Goal: Task Accomplishment & Management: Manage account settings

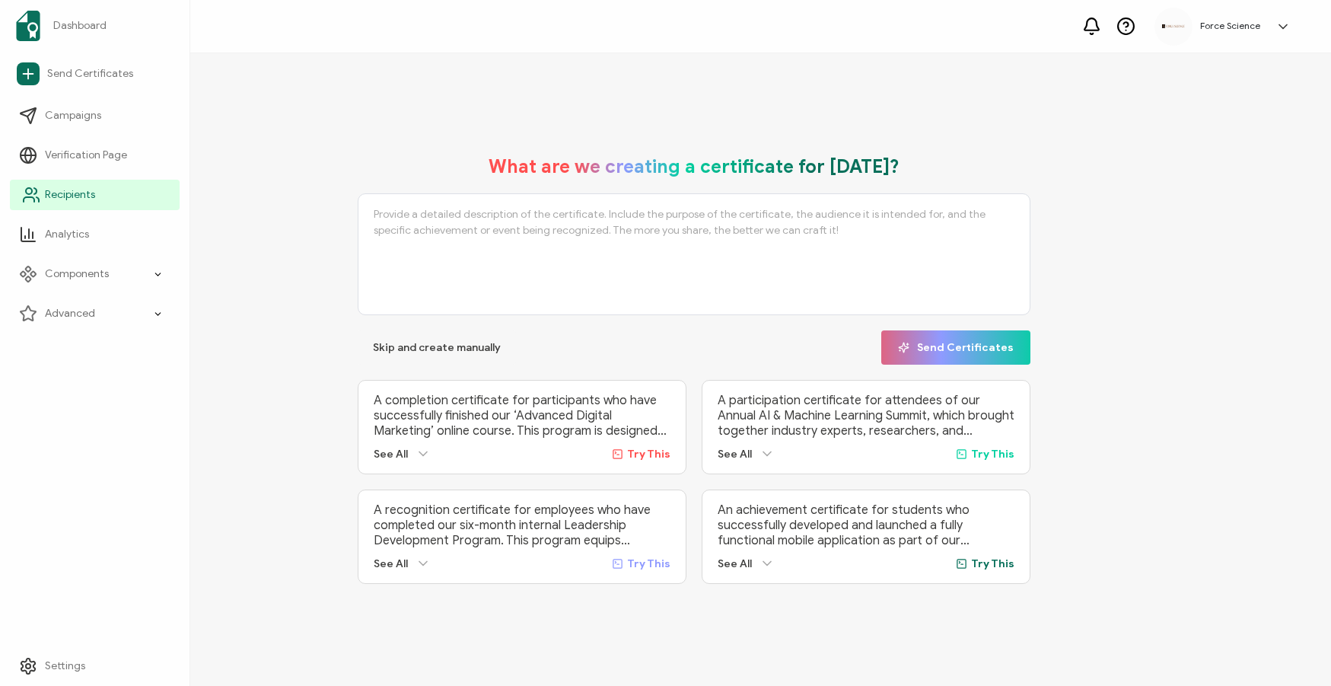
click at [46, 187] on span "Recipients" at bounding box center [70, 194] width 50 height 15
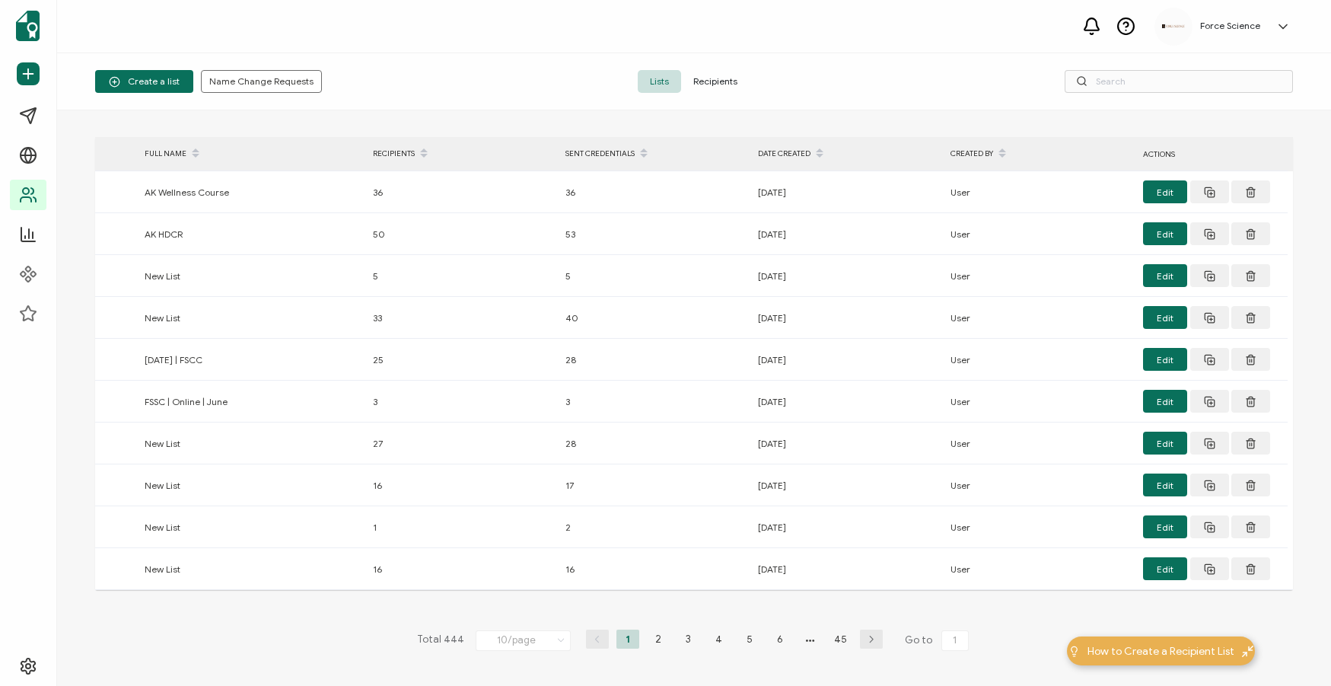
drag, startPoint x: 709, startPoint y: 79, endPoint x: 886, endPoint y: 81, distance: 176.5
click at [709, 79] on span "Recipients" at bounding box center [715, 81] width 68 height 23
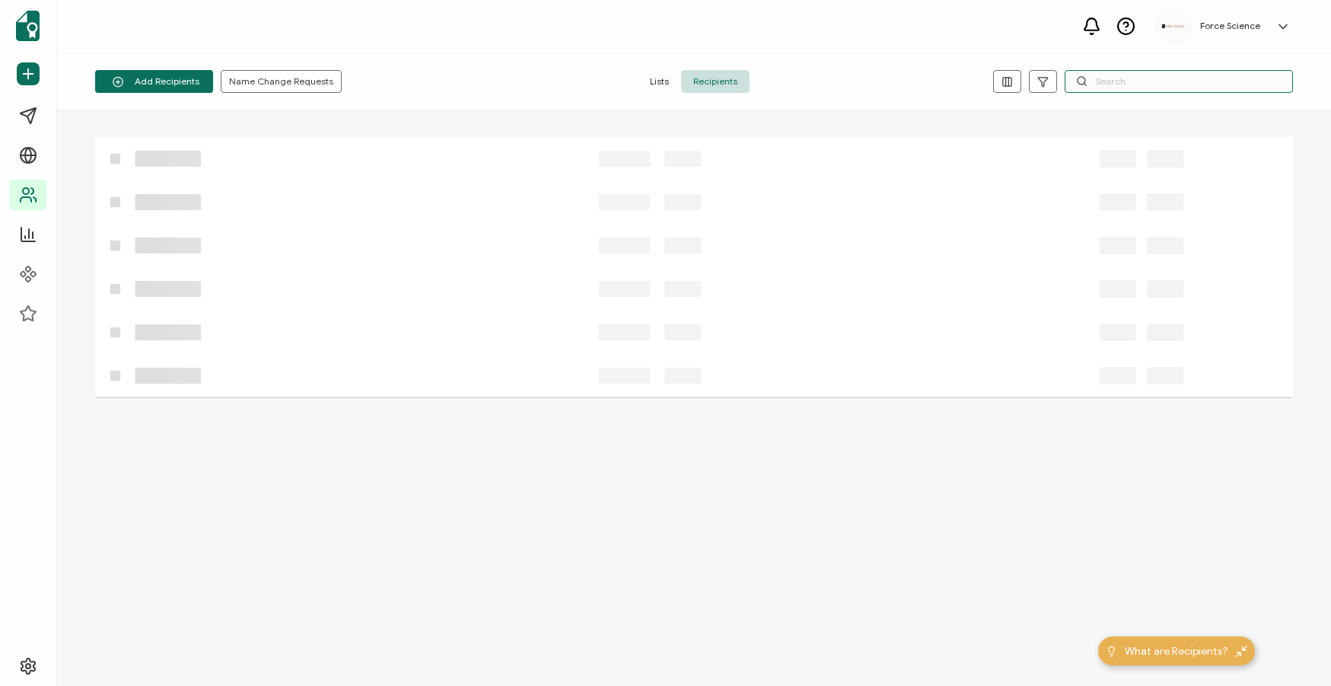
click at [1176, 85] on input "text" at bounding box center [1178, 81] width 228 height 23
paste input "[EMAIL_ADDRESS][DOMAIN_NAME]"
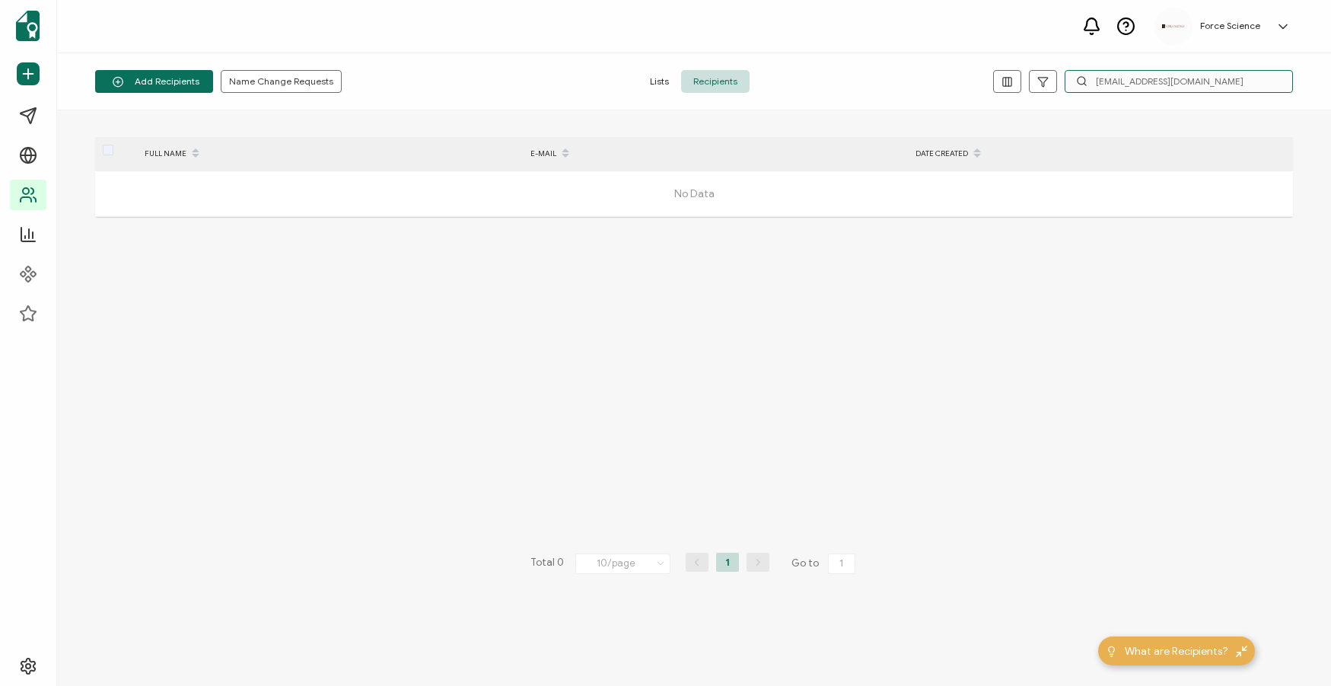
click at [1127, 81] on input "[EMAIL_ADDRESS][DOMAIN_NAME]" at bounding box center [1178, 81] width 228 height 23
paste input "[PERSON_NAME]"
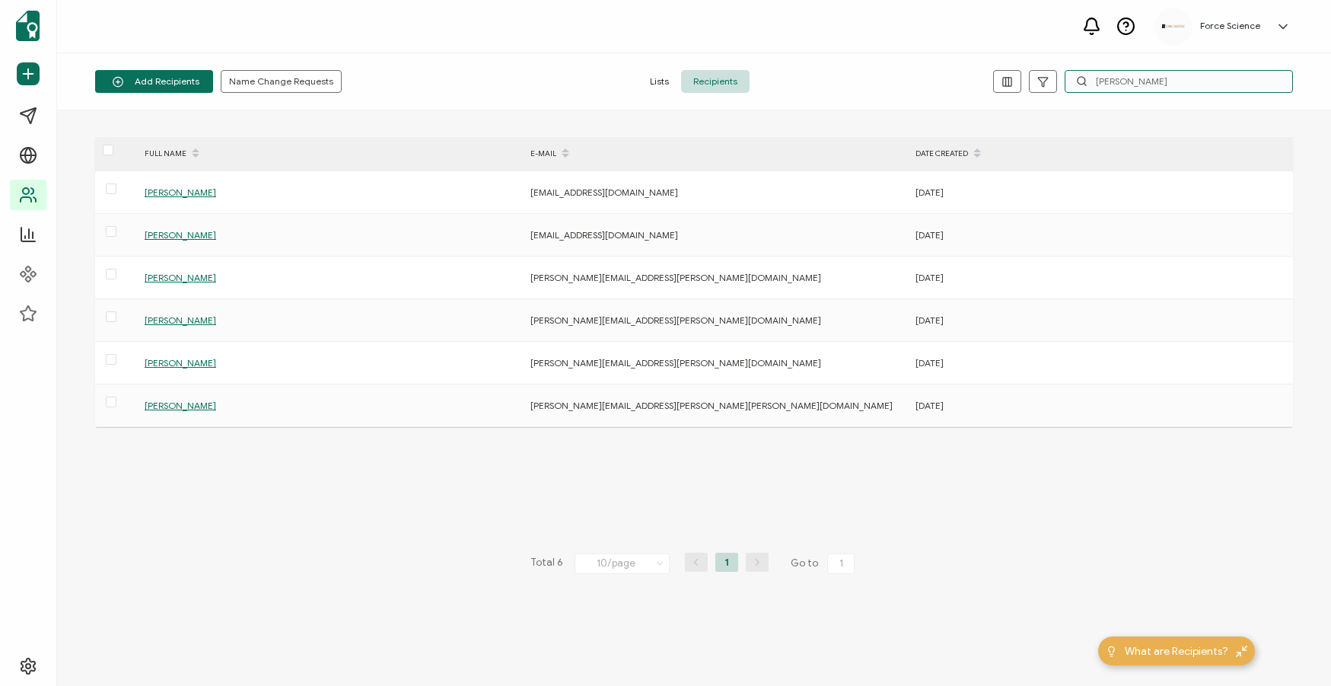
type input "[PERSON_NAME]"
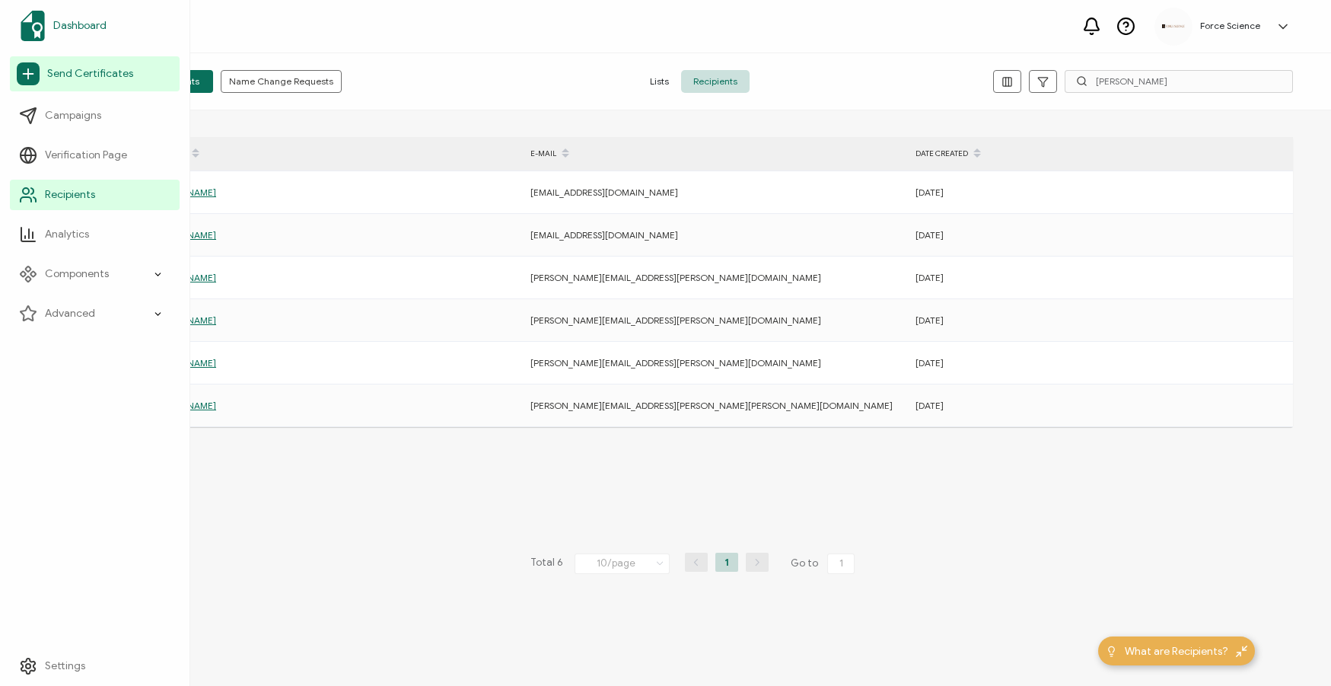
click at [81, 19] on span "Dashboard" at bounding box center [79, 25] width 53 height 15
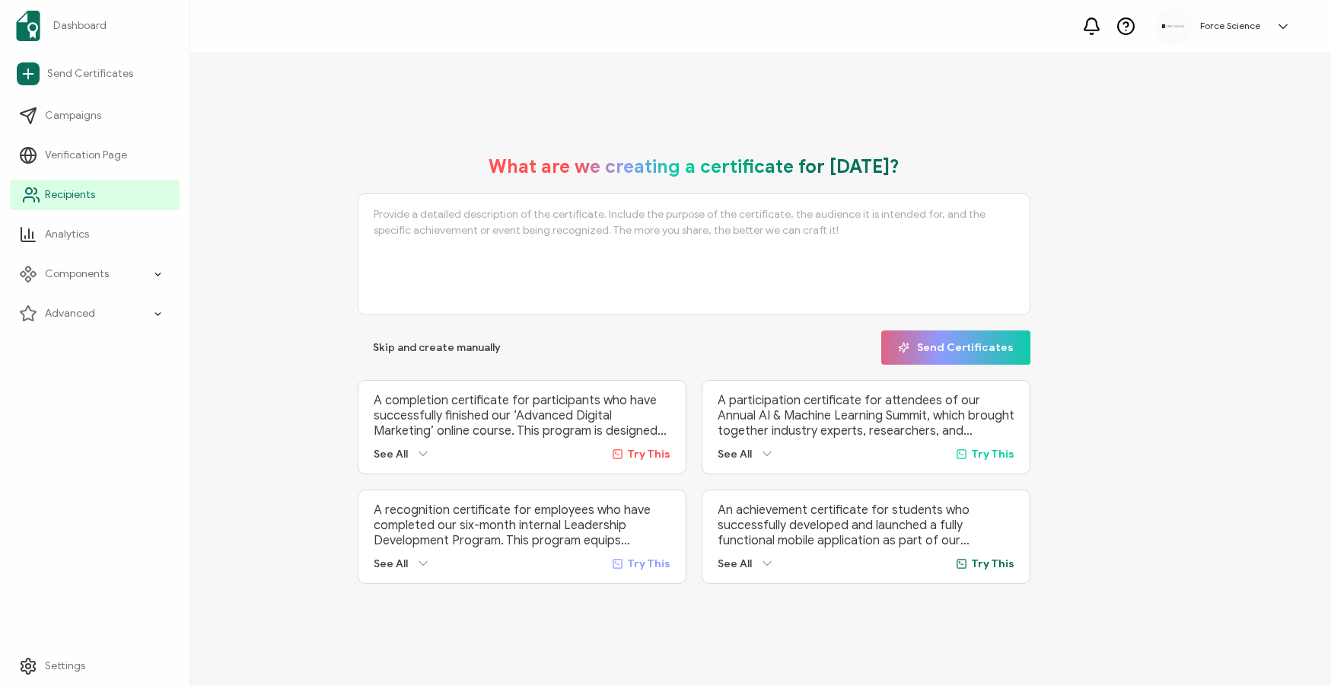
click at [85, 197] on span "Recipients" at bounding box center [70, 194] width 50 height 15
